Goal: Task Accomplishment & Management: Use online tool/utility

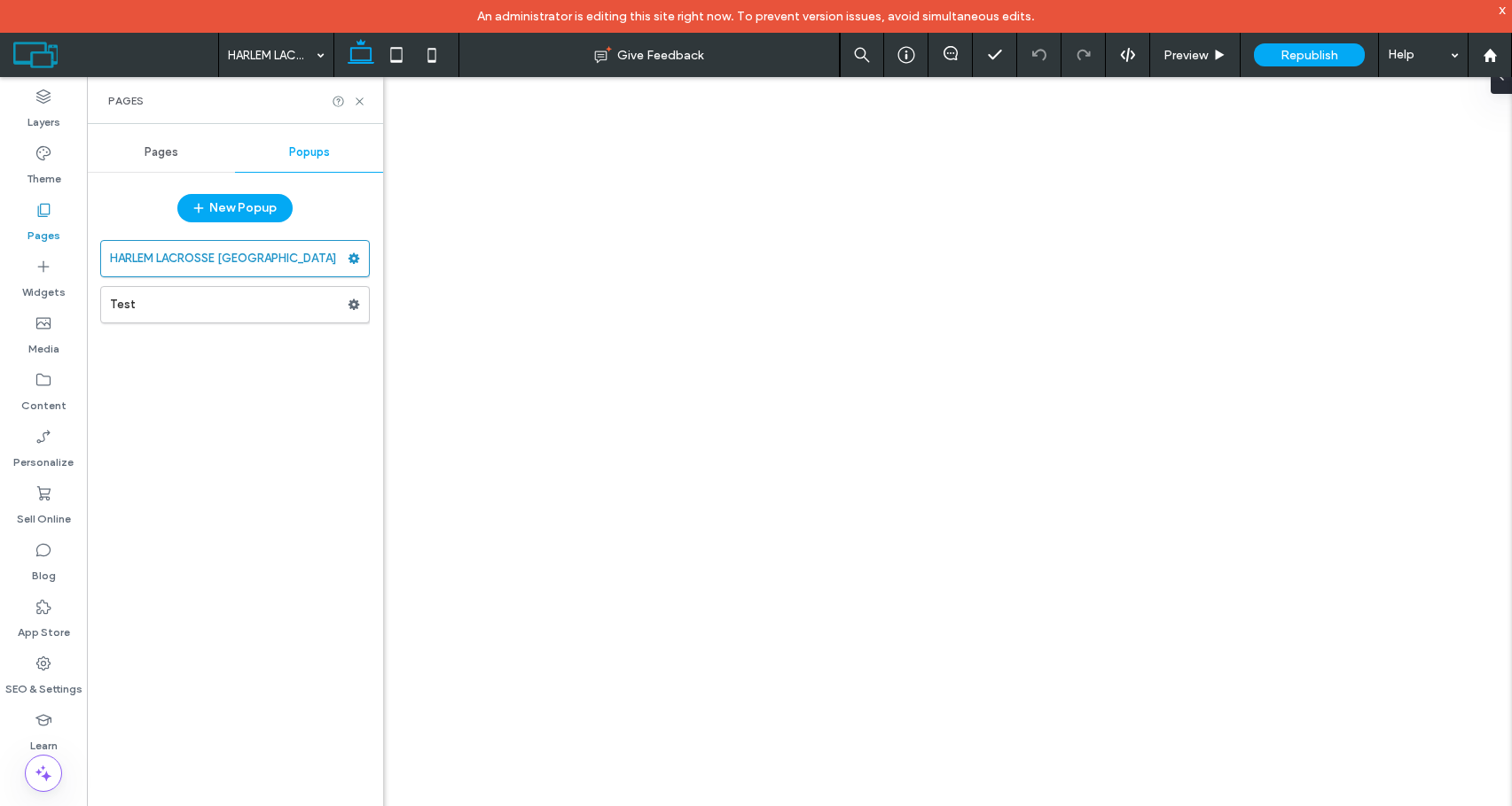
click at [1501, 12] on div "x" at bounding box center [1502, 9] width 8 height 15
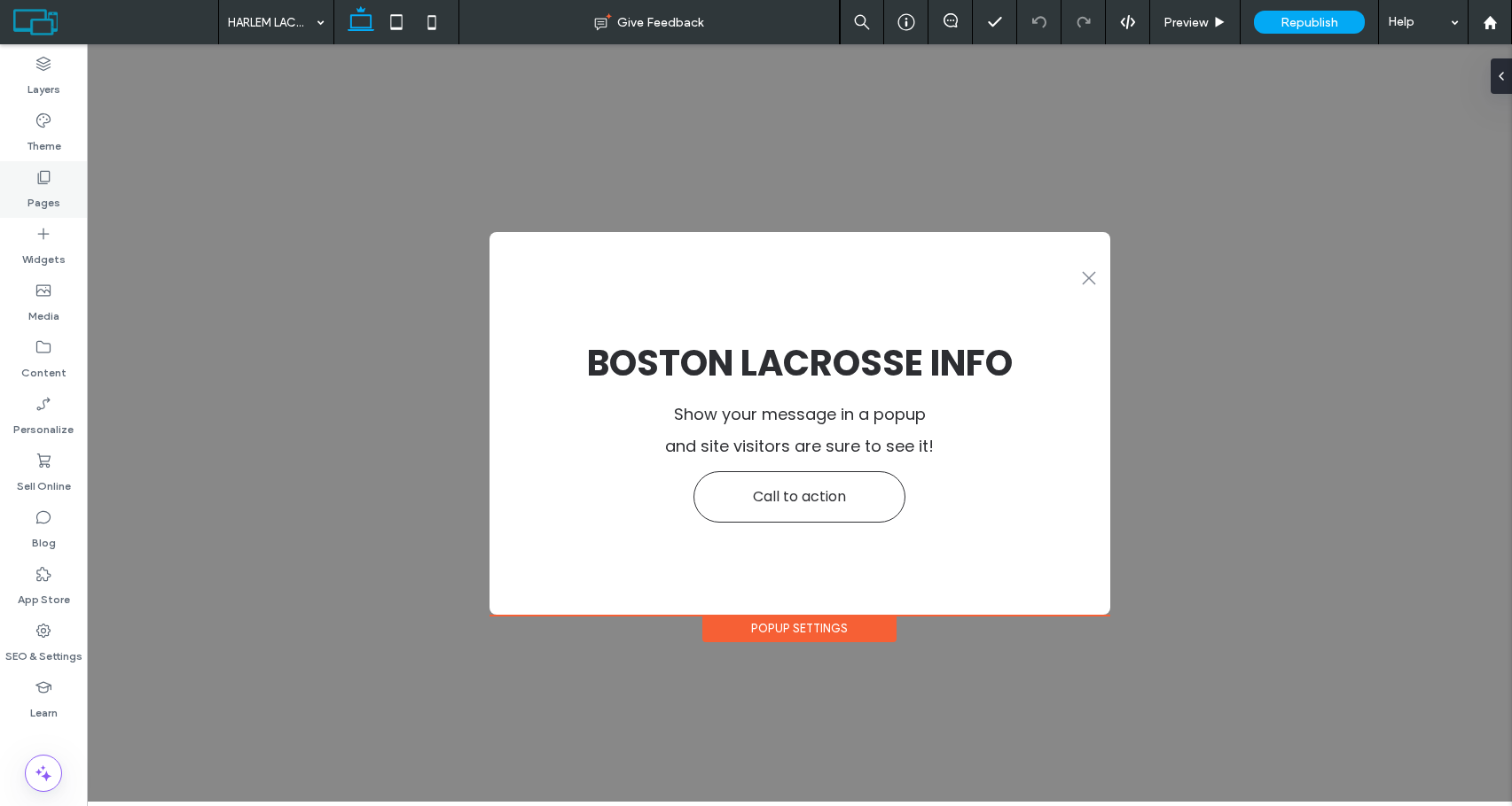
click at [60, 184] on div "Pages" at bounding box center [43, 190] width 87 height 57
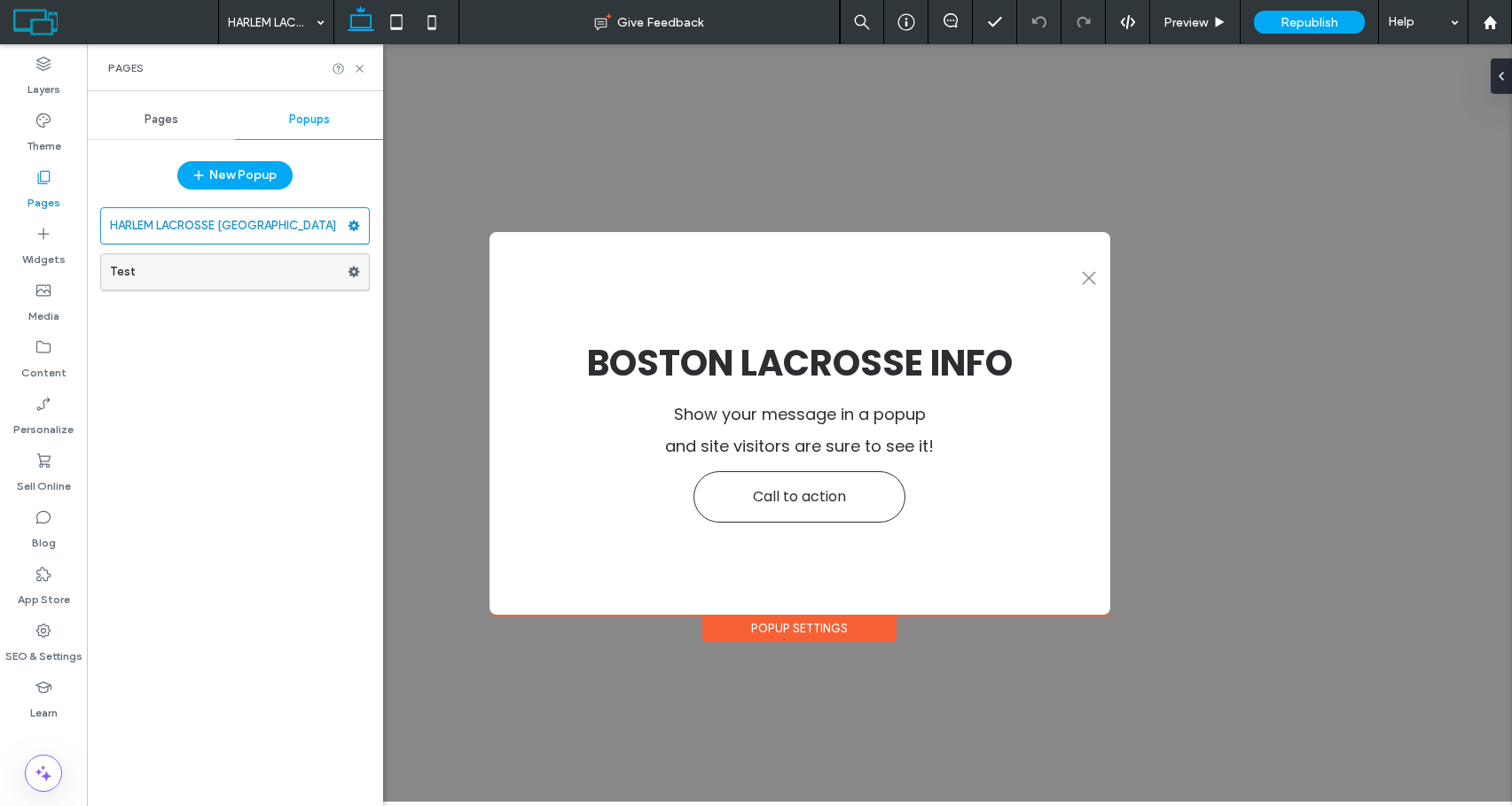
click at [165, 254] on label "Test" at bounding box center [228, 271] width 238 height 36
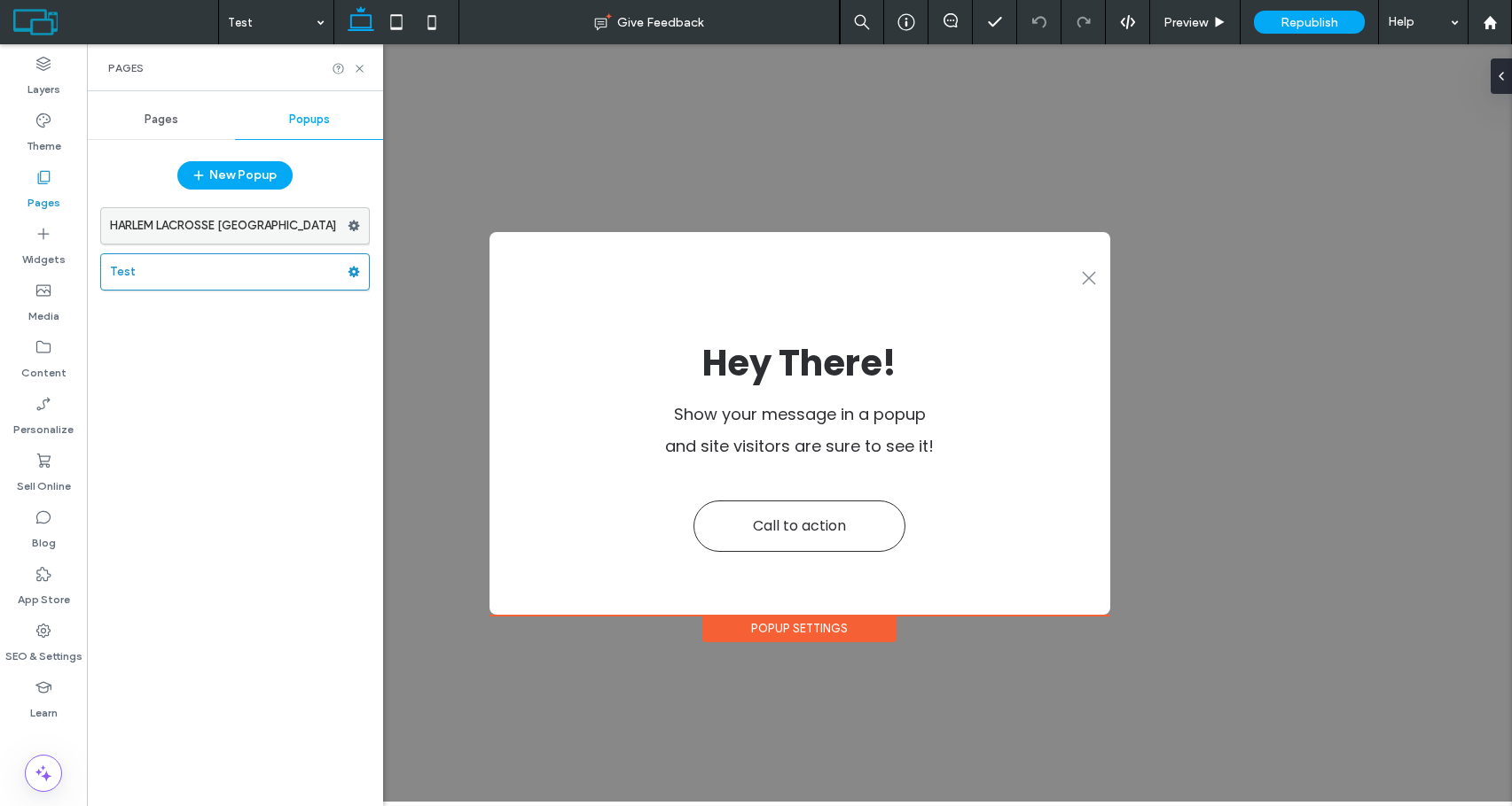
click at [180, 225] on label "HARLEM LACROSSE [GEOGRAPHIC_DATA]" at bounding box center [228, 226] width 238 height 36
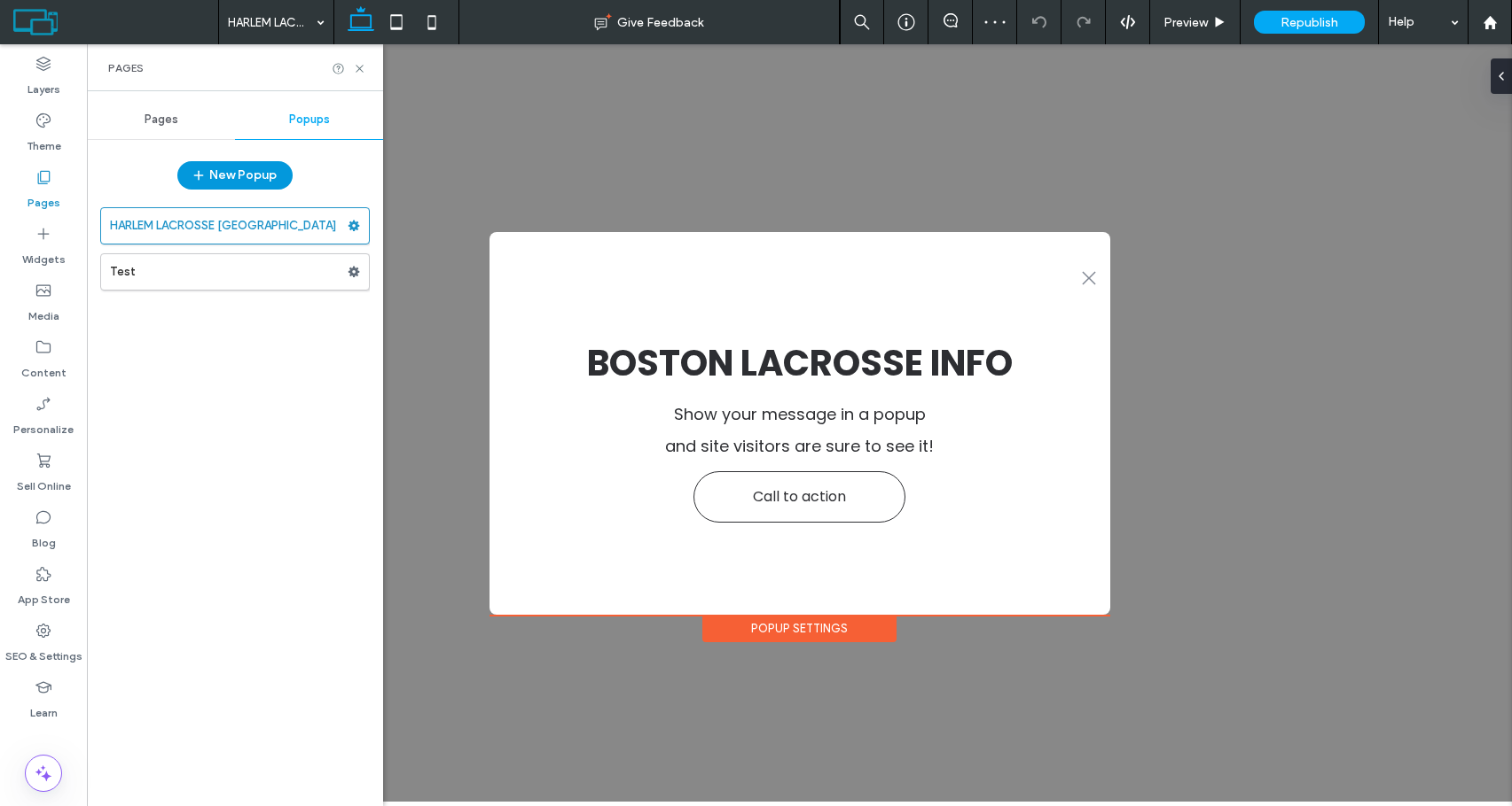
click at [245, 186] on button "New Popup" at bounding box center [235, 175] width 116 height 28
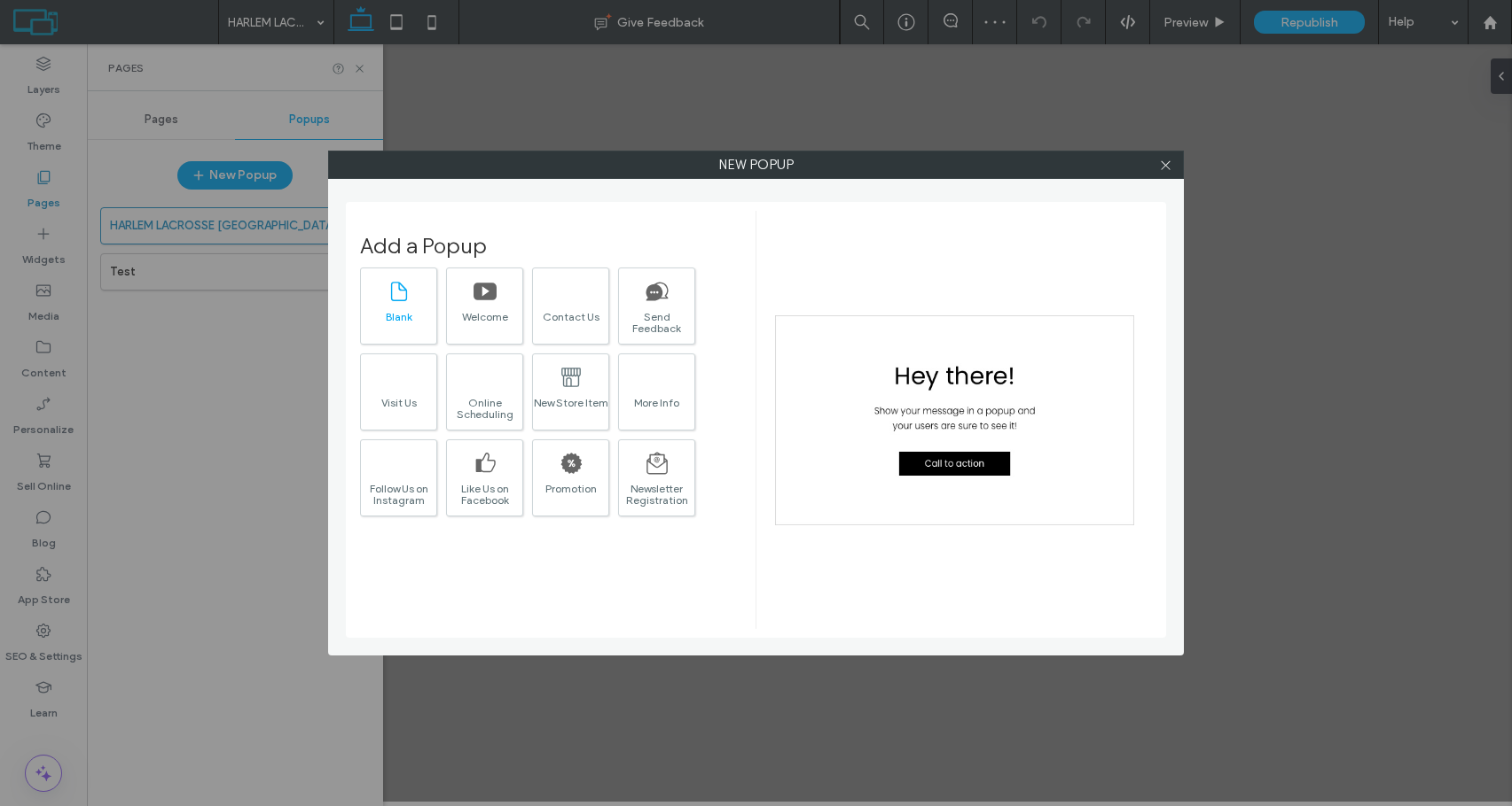
click at [399, 319] on div "Blank" at bounding box center [398, 316] width 75 height 12
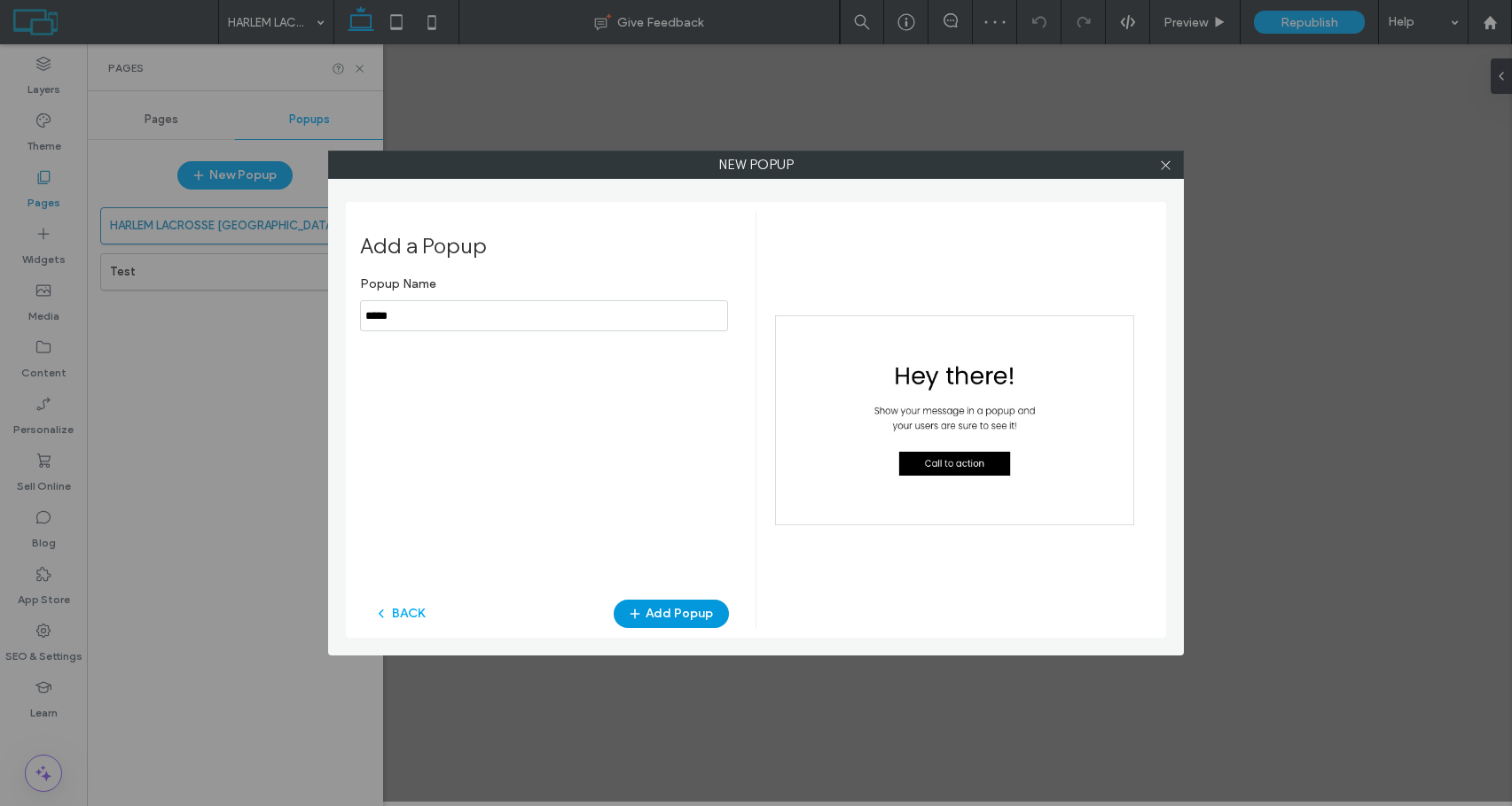
click at [705, 612] on button "Add Popup" at bounding box center [672, 613] width 116 height 28
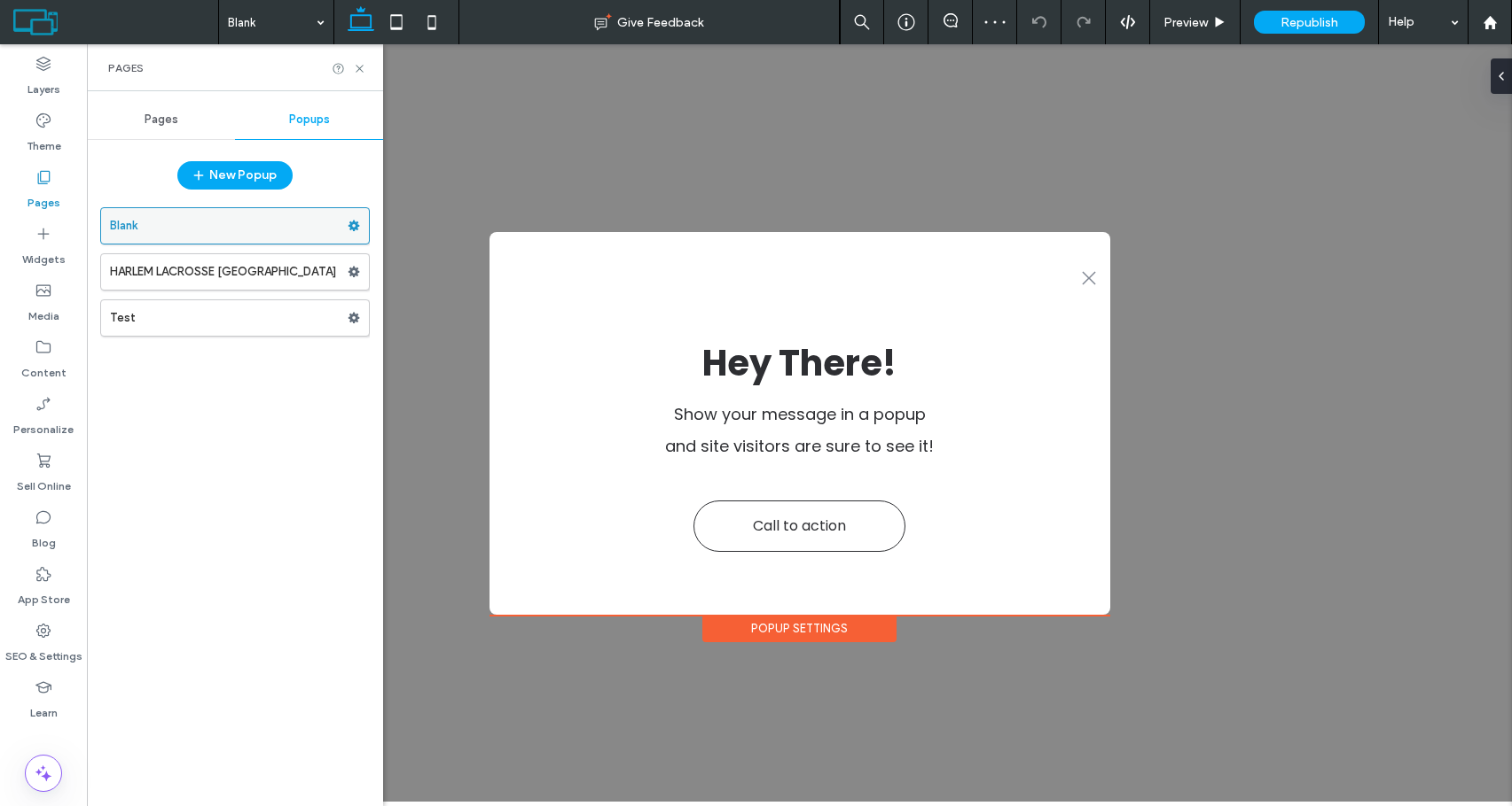
click at [351, 227] on use at bounding box center [354, 226] width 12 height 11
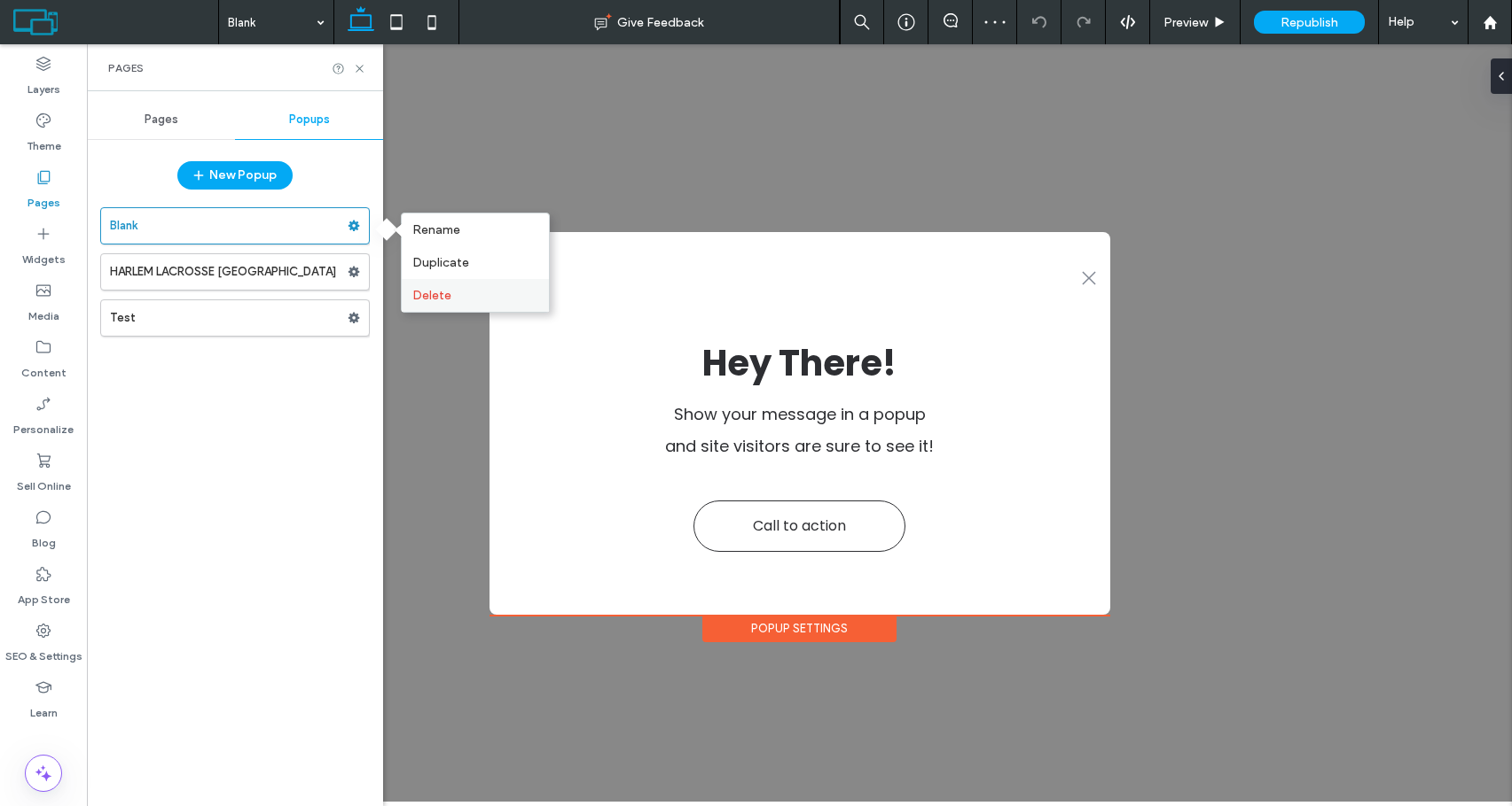
click at [428, 300] on span "Delete" at bounding box center [431, 295] width 39 height 15
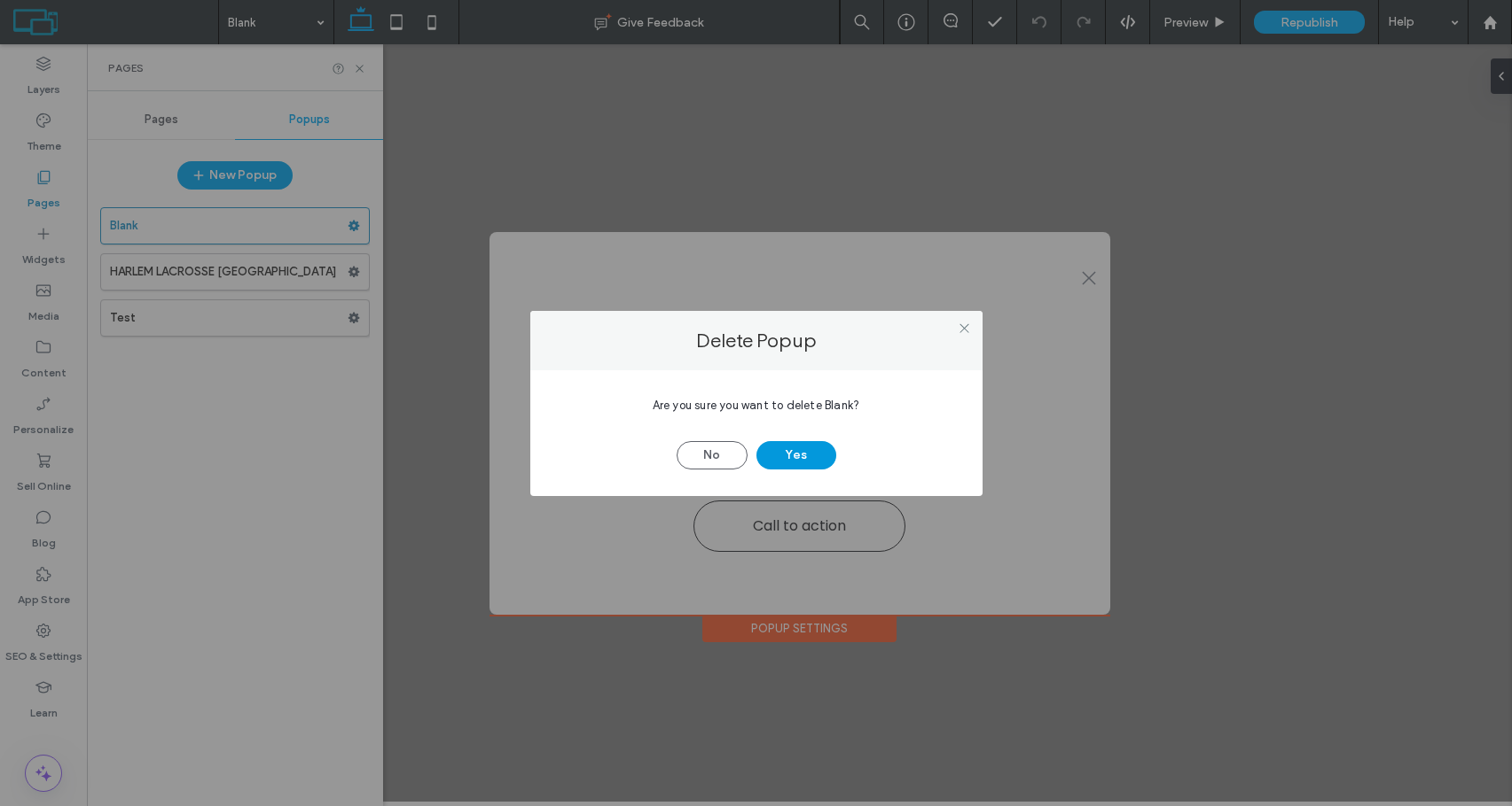
click at [805, 448] on button "Yes" at bounding box center [795, 455] width 80 height 28
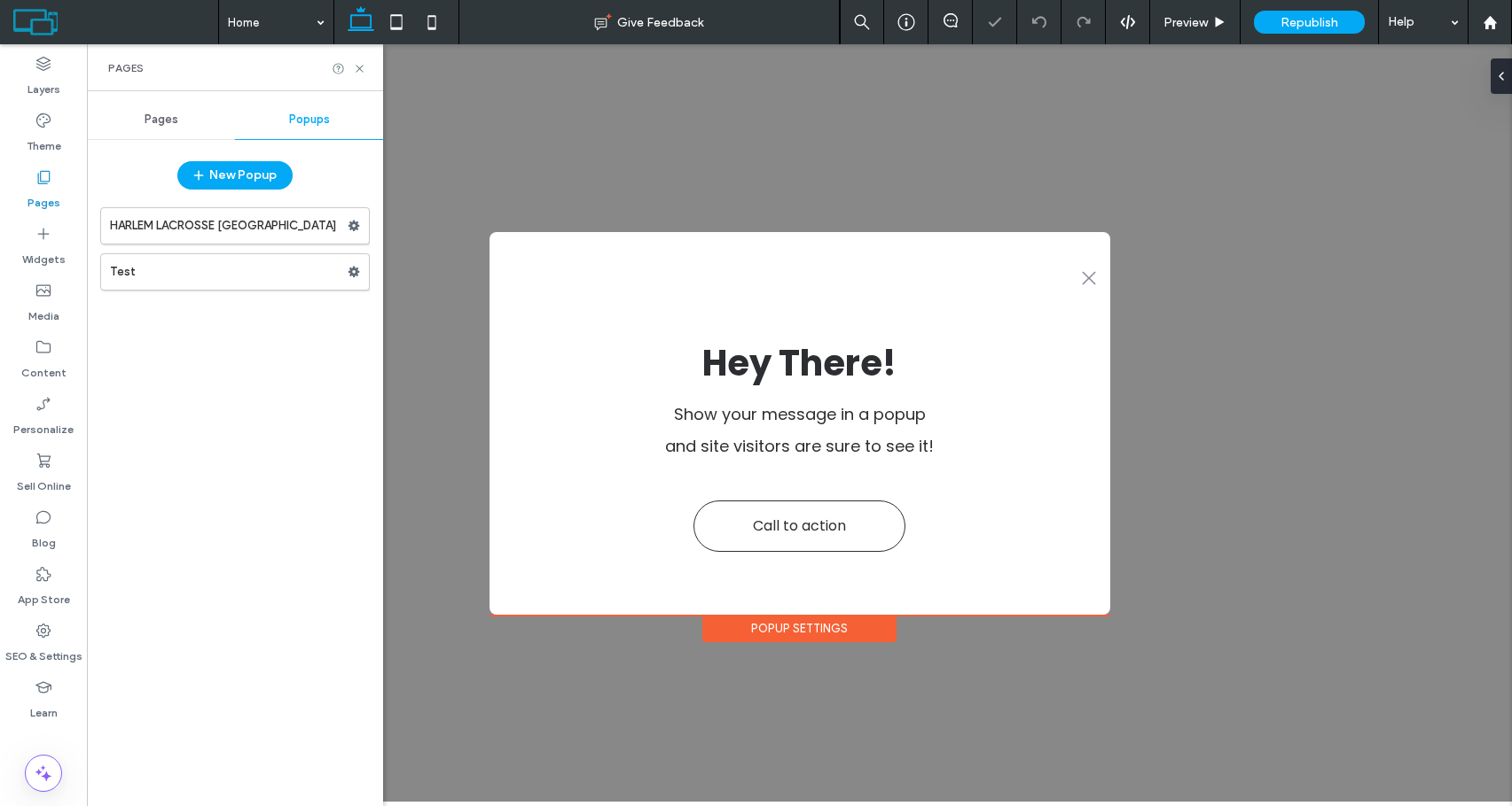
click at [187, 118] on div "Pages" at bounding box center [161, 119] width 148 height 39
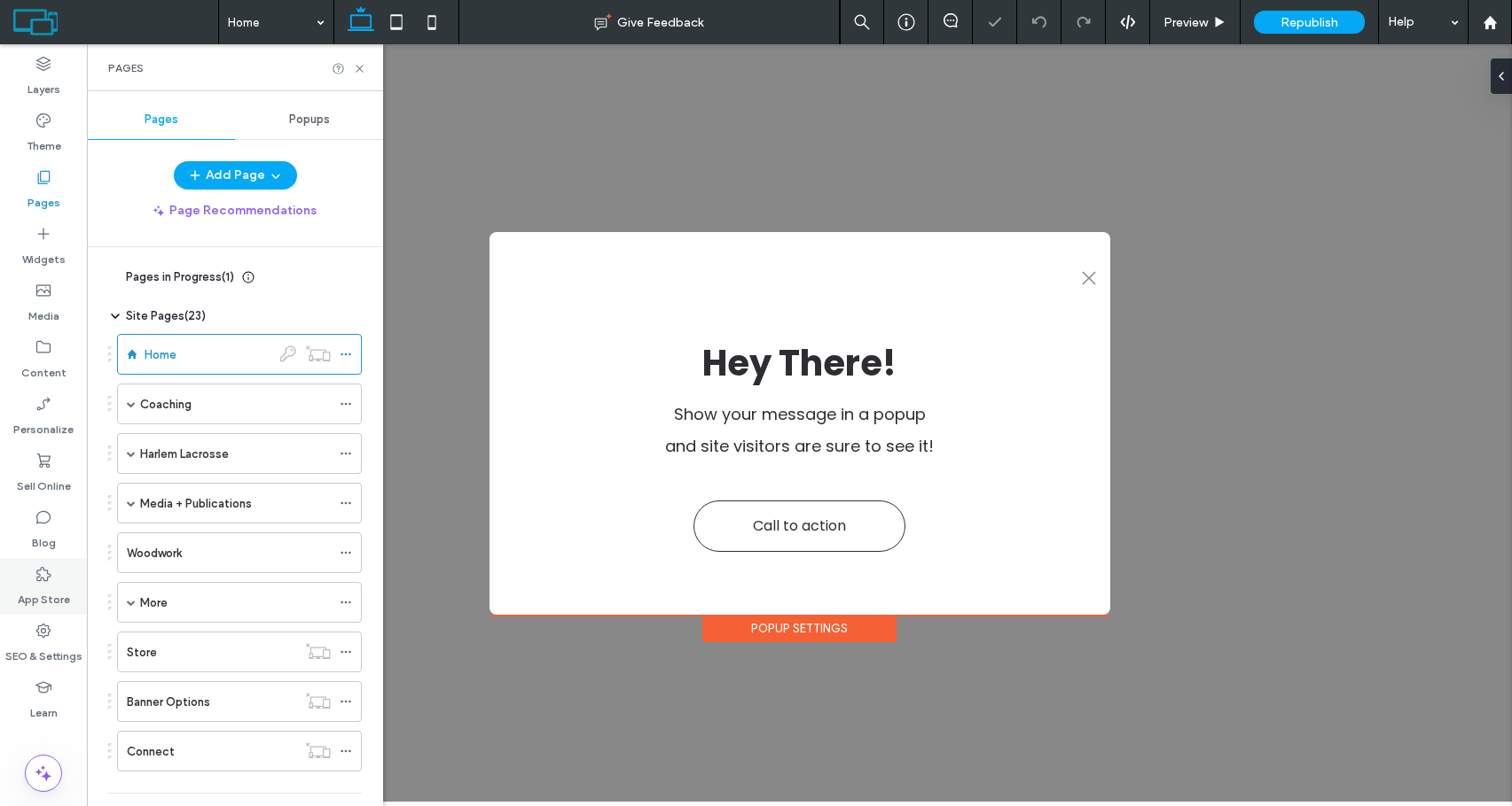
click at [56, 561] on div "App Store" at bounding box center [43, 587] width 87 height 57
